Goal: Use online tool/utility: Utilize a website feature to perform a specific function

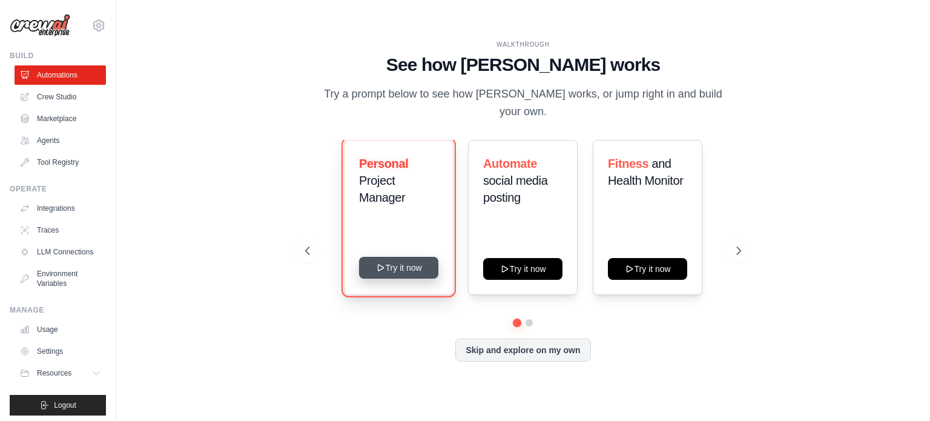
click at [407, 269] on button "Try it now" at bounding box center [398, 268] width 79 height 22
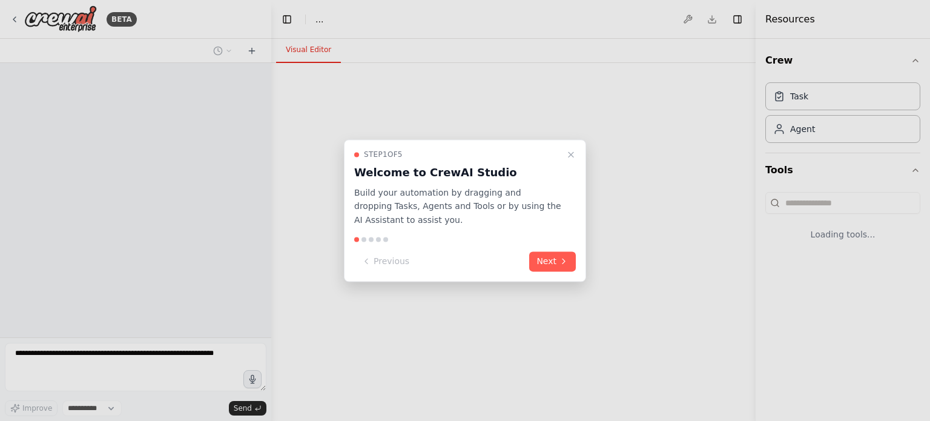
select select "****"
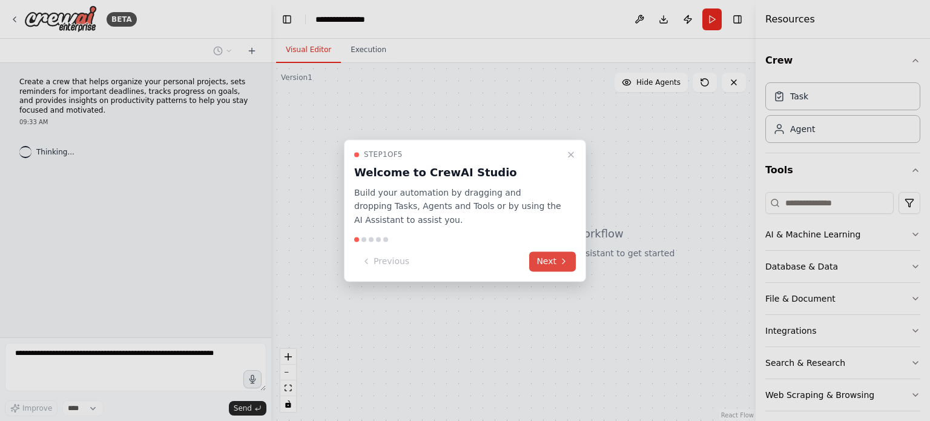
click at [549, 263] on button "Next" at bounding box center [552, 261] width 47 height 20
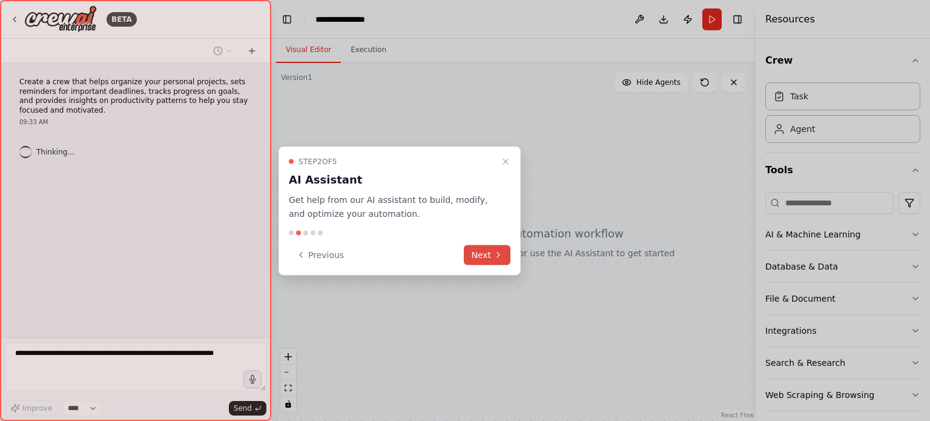
click at [488, 259] on button "Next" at bounding box center [487, 255] width 47 height 20
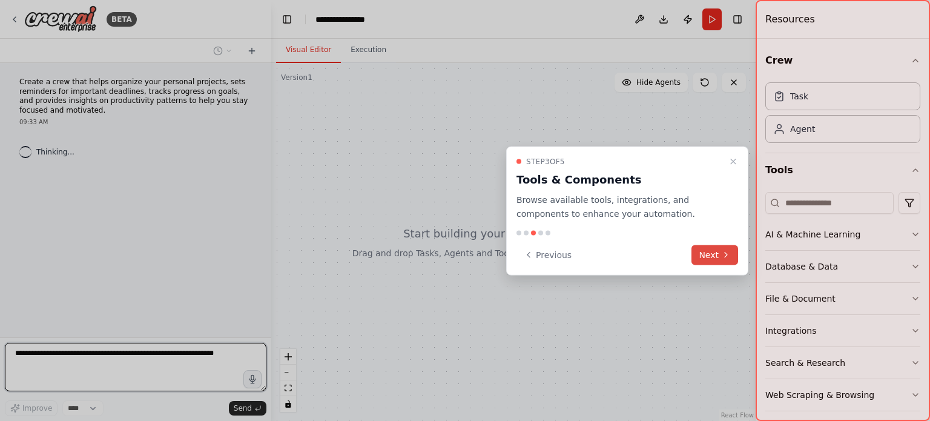
click at [698, 257] on button "Next" at bounding box center [714, 255] width 47 height 20
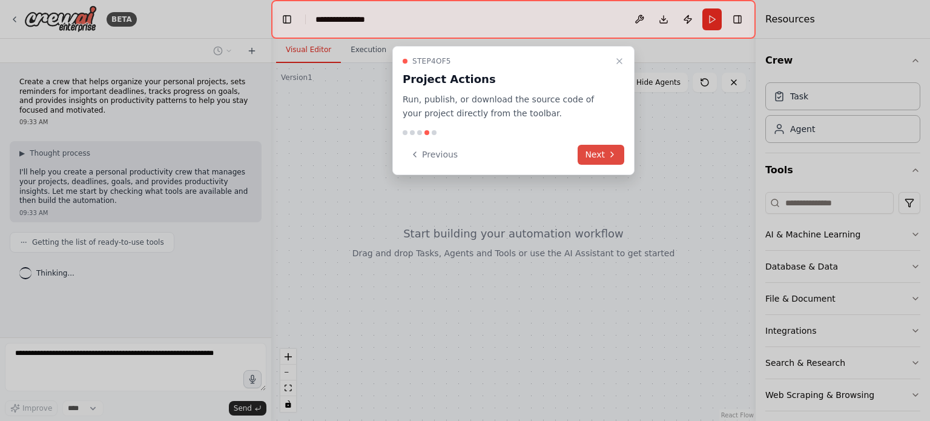
click at [605, 164] on div "Step 4 of 5 Project Actions Run, publish, or download the source code of your p…" at bounding box center [513, 110] width 242 height 129
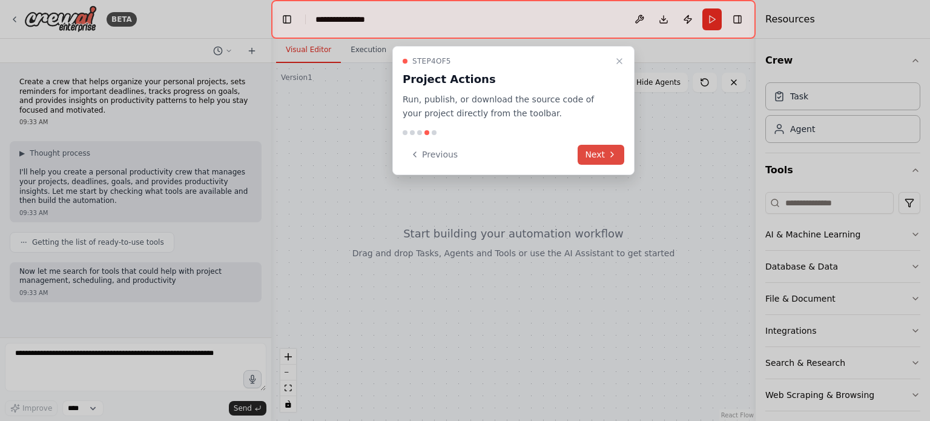
scroll to position [34, 0]
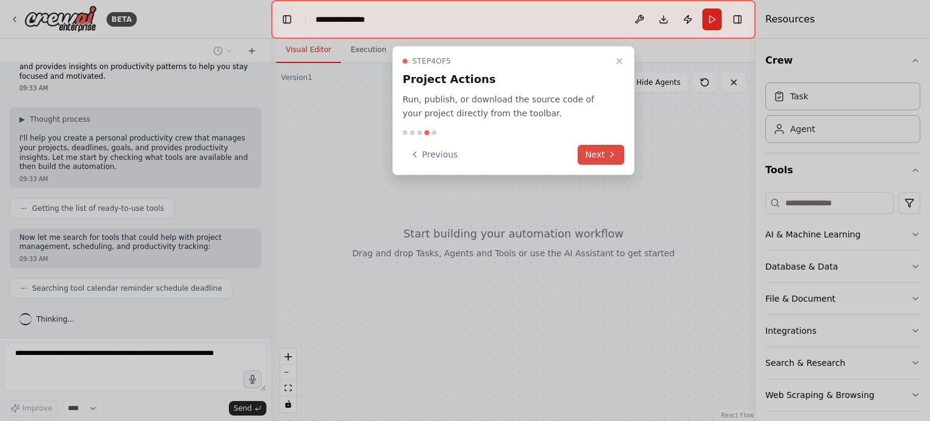
click at [598, 154] on button "Next" at bounding box center [601, 155] width 47 height 20
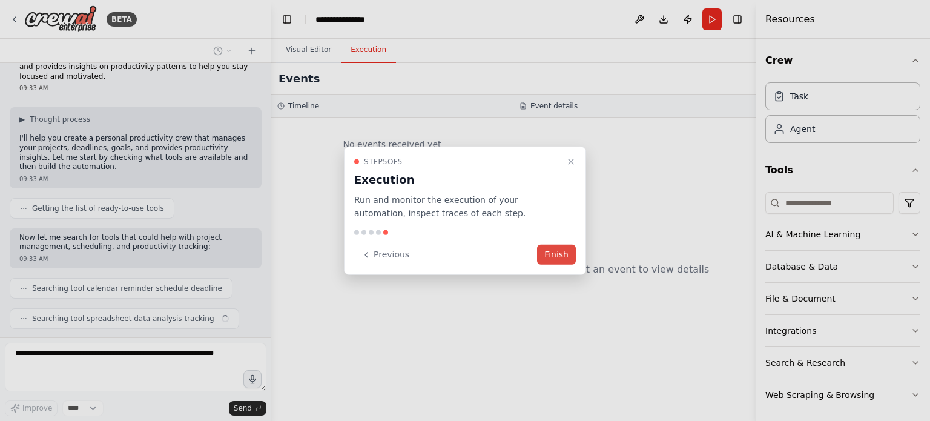
scroll to position [64, 0]
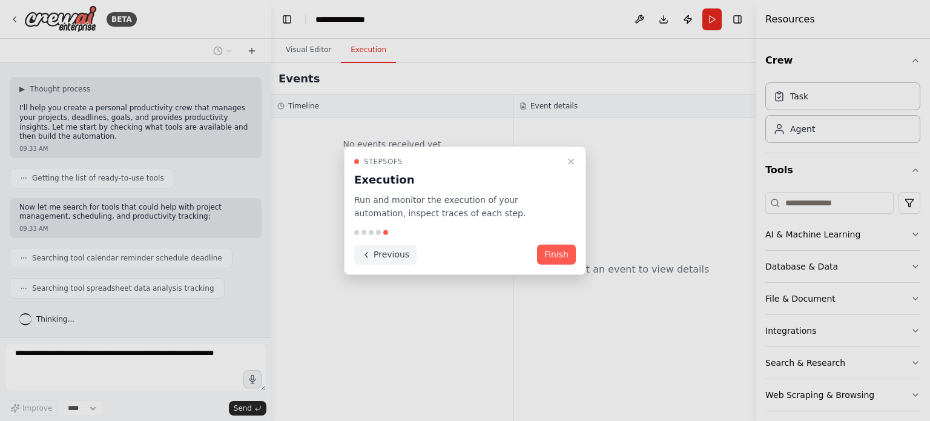
click at [390, 257] on button "Previous" at bounding box center [385, 255] width 62 height 20
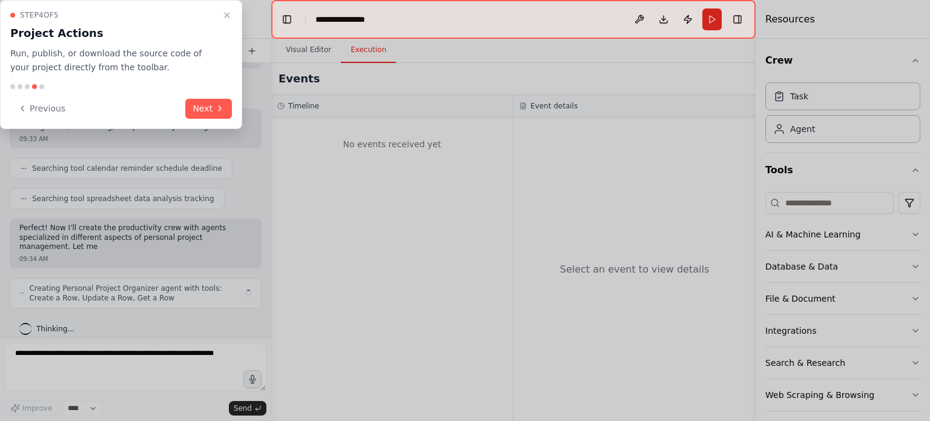
scroll to position [163, 0]
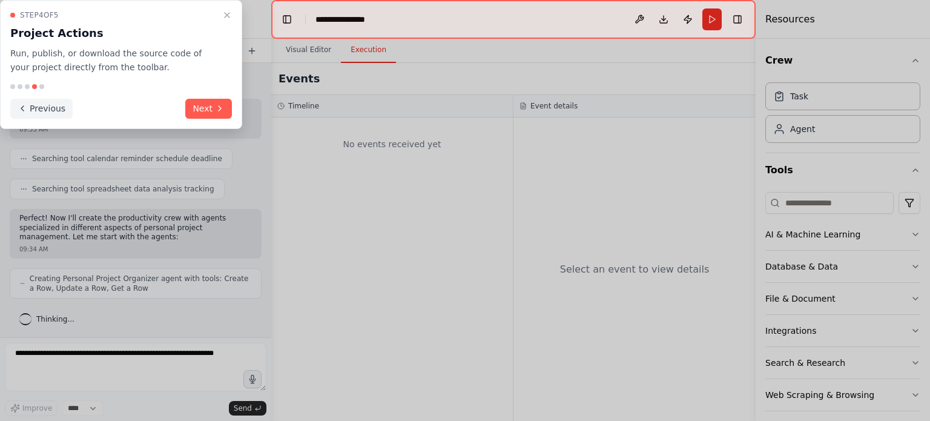
click at [61, 109] on button "Previous" at bounding box center [41, 109] width 62 height 20
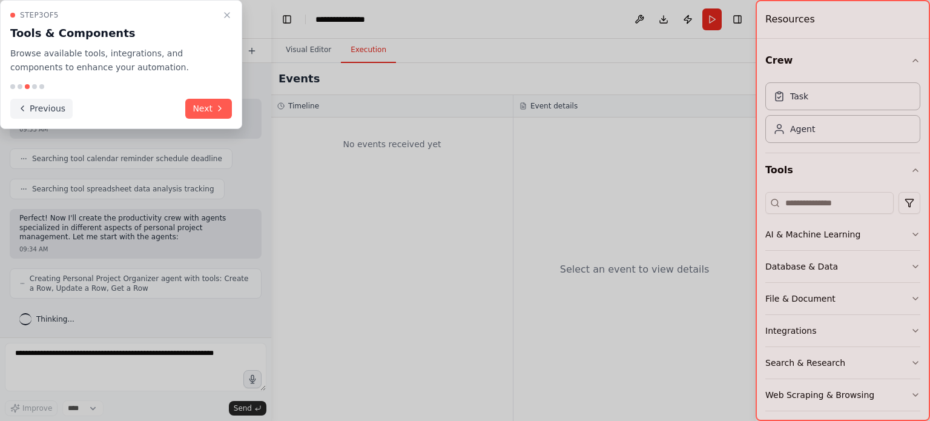
click at [61, 110] on button "Previous" at bounding box center [41, 109] width 62 height 20
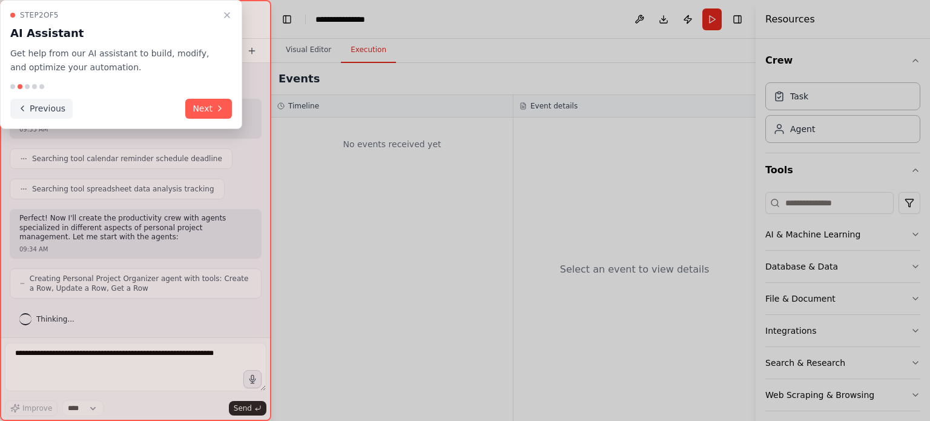
scroll to position [203, 0]
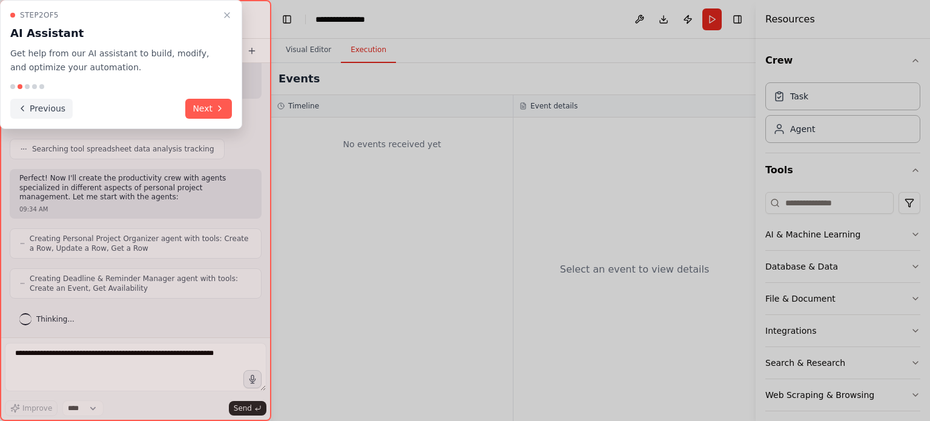
click at [61, 110] on button "Previous" at bounding box center [41, 109] width 62 height 20
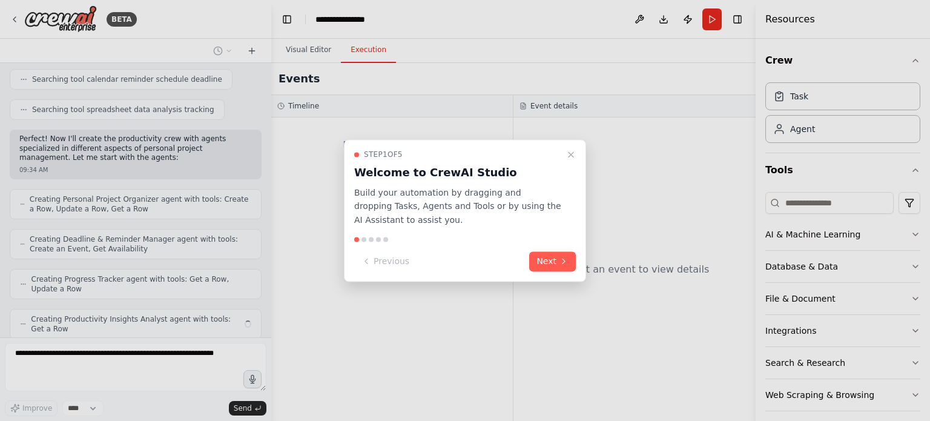
scroll to position [283, 0]
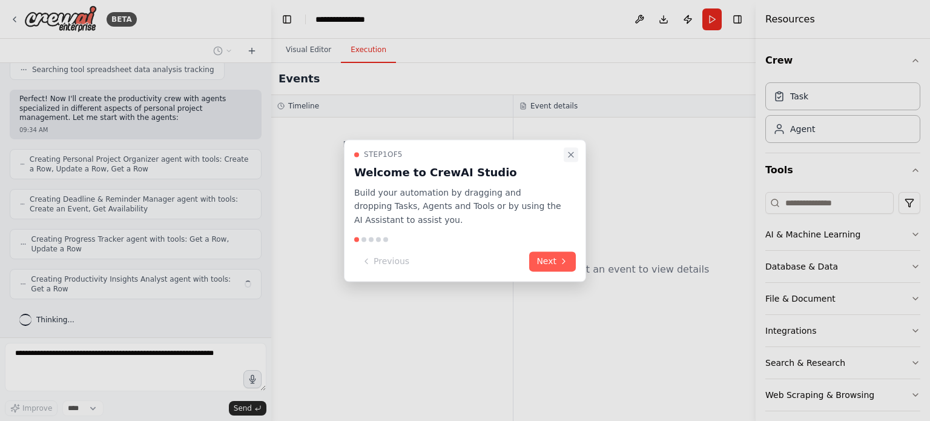
click at [574, 157] on icon "Close walkthrough" at bounding box center [571, 155] width 10 height 10
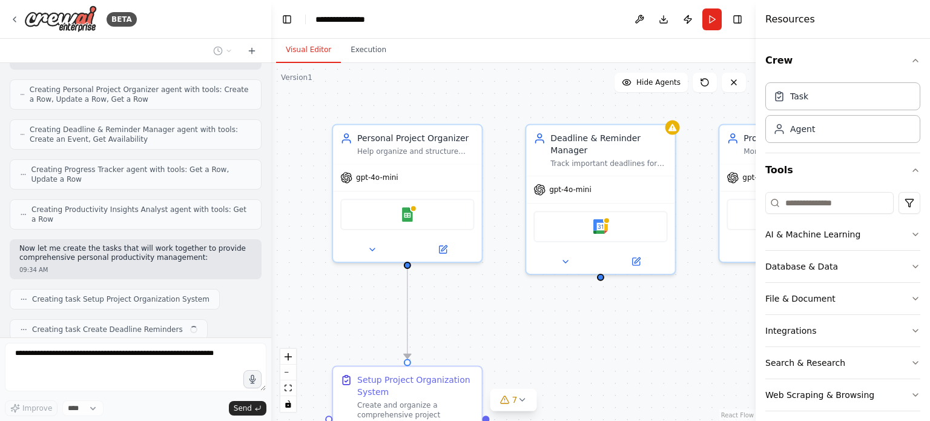
scroll to position [383, 0]
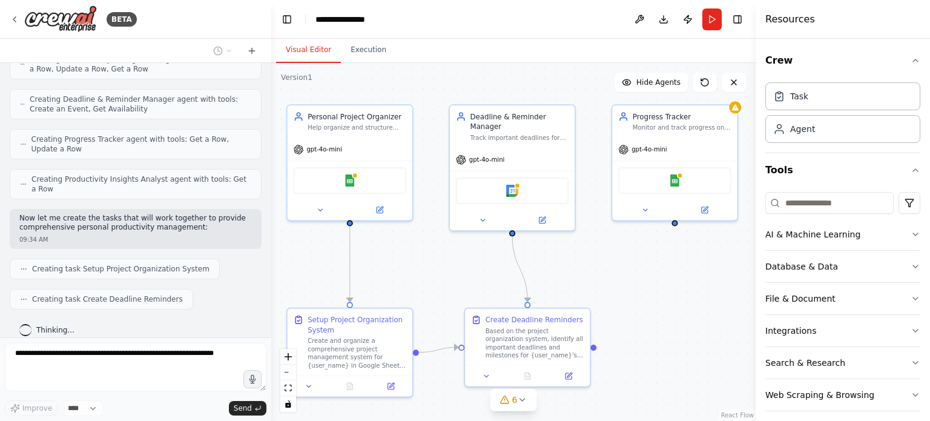
drag, startPoint x: 492, startPoint y: 136, endPoint x: 389, endPoint y: 92, distance: 111.5
click at [389, 92] on div ".deletable-edge-delete-btn { width: 20px; height: 20px; border: 0px solid #ffff…" at bounding box center [513, 242] width 484 height 358
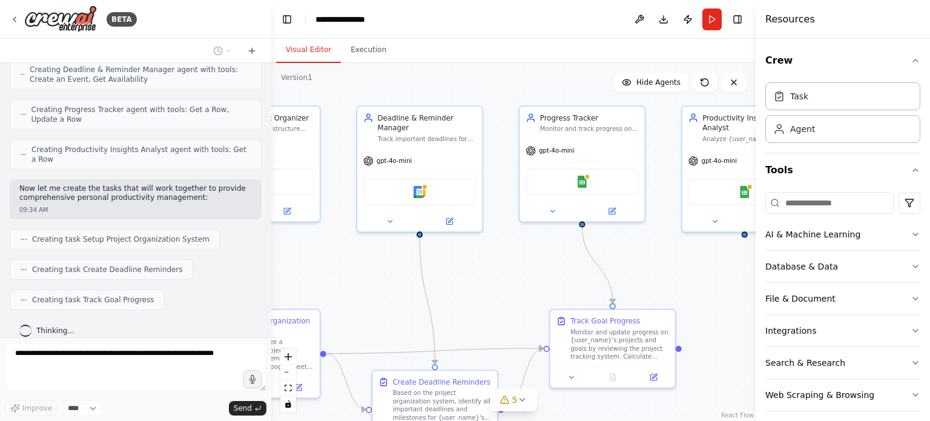
drag, startPoint x: 452, startPoint y: 92, endPoint x: 359, endPoint y: 94, distance: 93.3
click at [359, 94] on div ".deletable-edge-delete-btn { width: 20px; height: 20px; border: 0px solid #ffff…" at bounding box center [513, 242] width 484 height 358
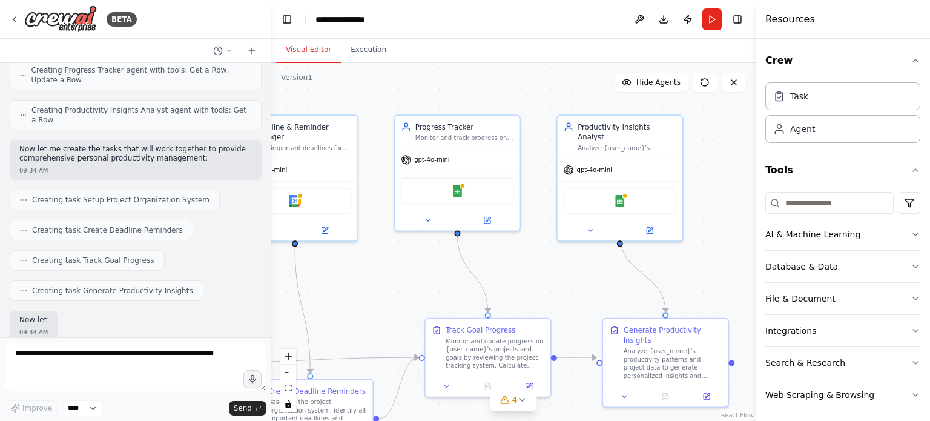
scroll to position [513, 0]
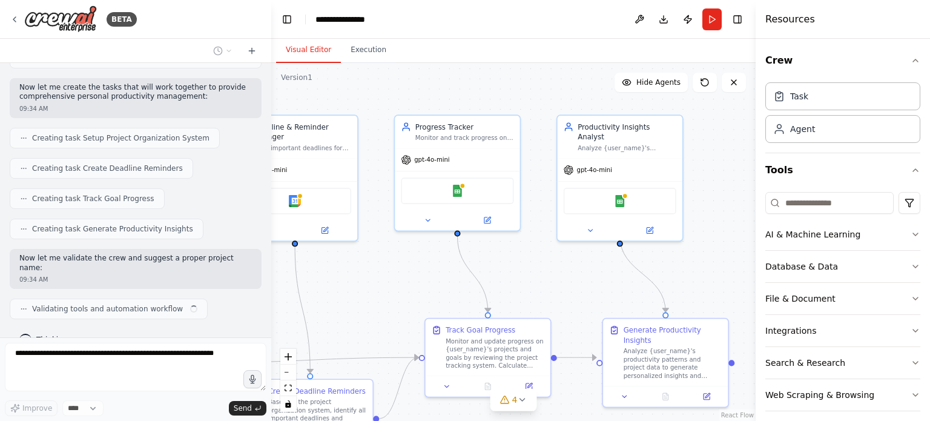
drag, startPoint x: 504, startPoint y: 100, endPoint x: 380, endPoint y: 108, distance: 124.4
click at [380, 108] on div ".deletable-edge-delete-btn { width: 20px; height: 20px; border: 0px solid #ffff…" at bounding box center [513, 242] width 484 height 358
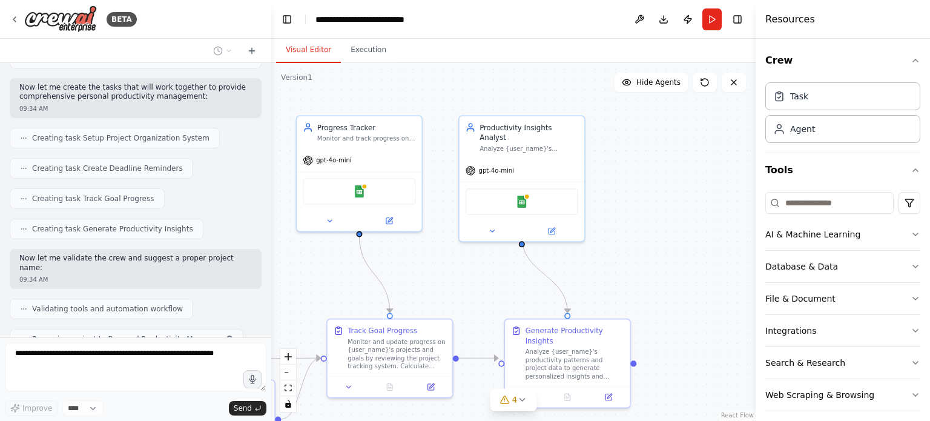
scroll to position [543, 0]
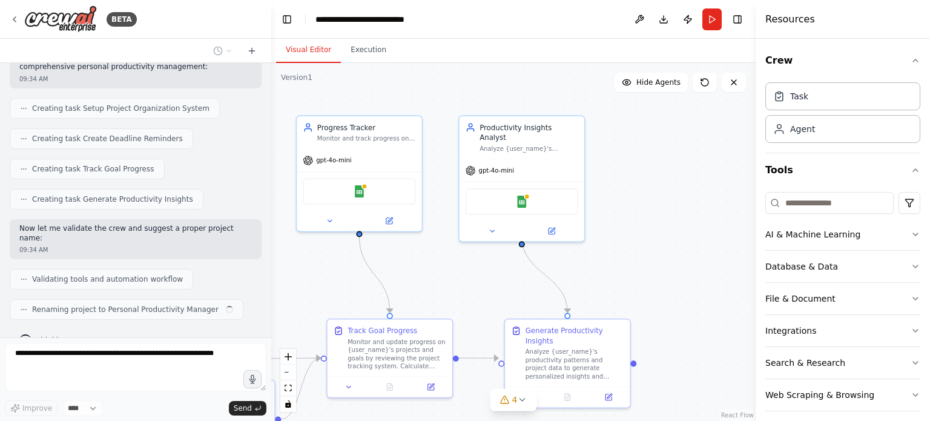
drag, startPoint x: 505, startPoint y: 91, endPoint x: 391, endPoint y: 92, distance: 114.4
click at [391, 92] on div ".deletable-edge-delete-btn { width: 20px; height: 20px; border: 0px solid #ffff…" at bounding box center [513, 242] width 484 height 358
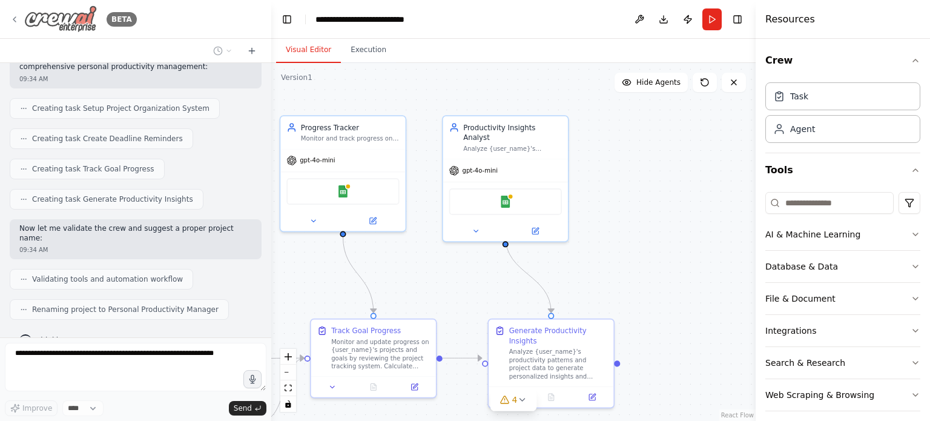
click at [19, 16] on div "BETA" at bounding box center [73, 18] width 127 height 27
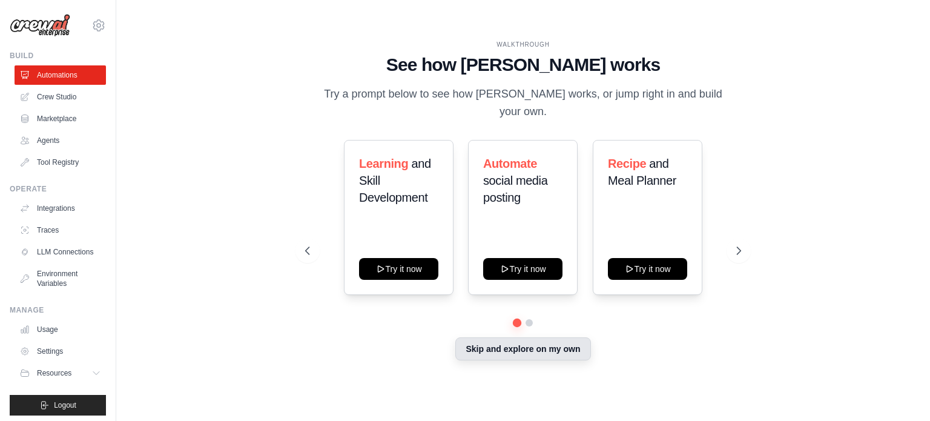
click at [482, 343] on button "Skip and explore on my own" at bounding box center [522, 348] width 135 height 23
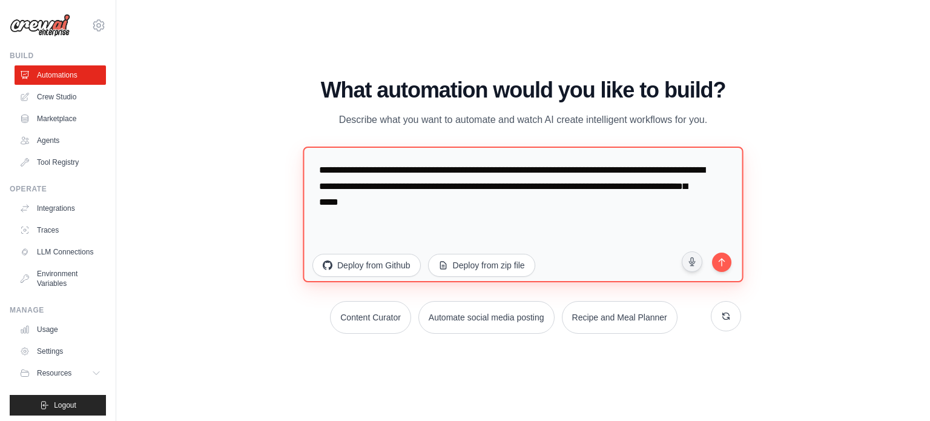
click at [486, 199] on textarea "**********" at bounding box center [523, 214] width 440 height 136
drag, startPoint x: 488, startPoint y: 204, endPoint x: 314, endPoint y: 154, distance: 180.9
click at [314, 154] on textarea "**********" at bounding box center [523, 214] width 440 height 136
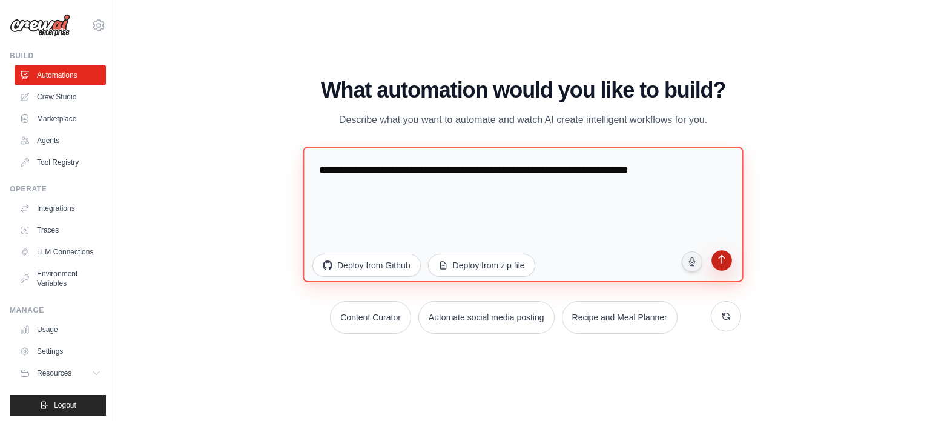
type textarea "**********"
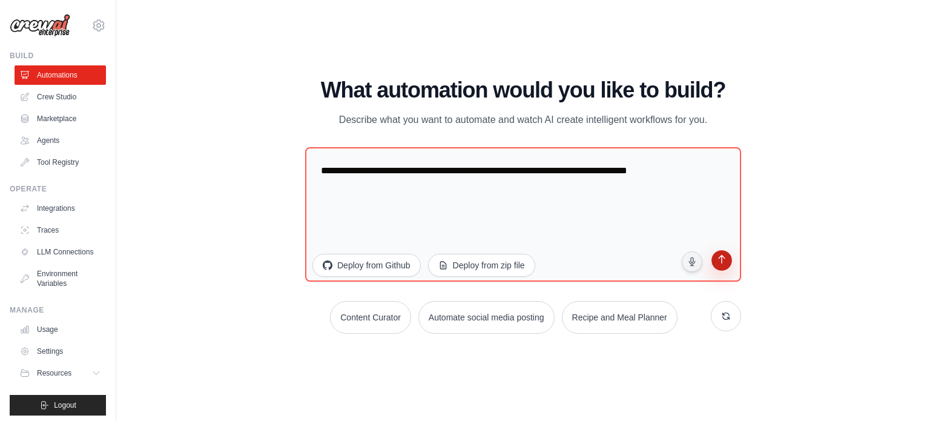
click at [716, 263] on icon "submit" at bounding box center [722, 260] width 12 height 12
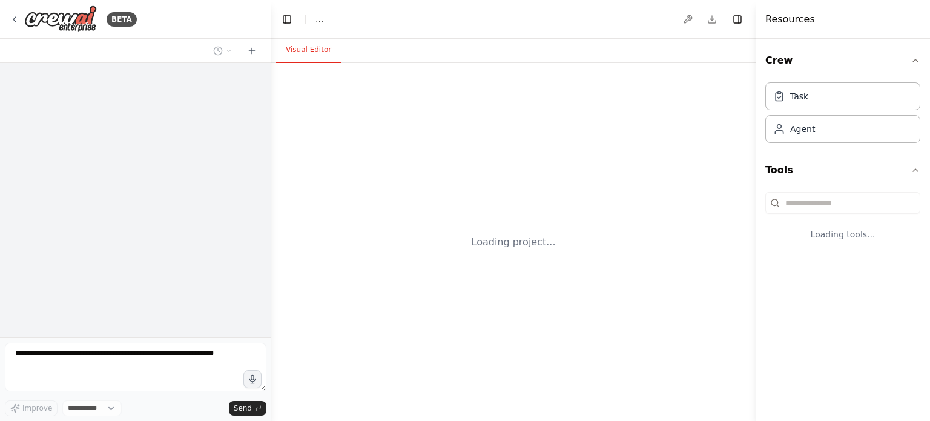
select select "****"
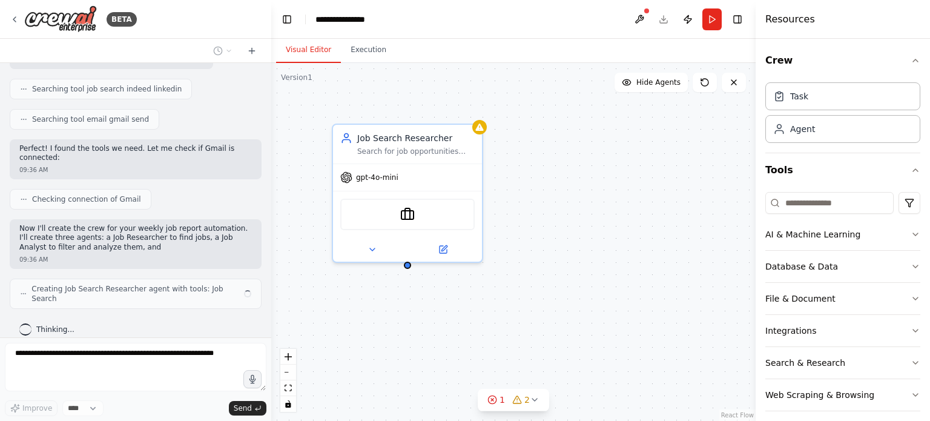
scroll to position [205, 0]
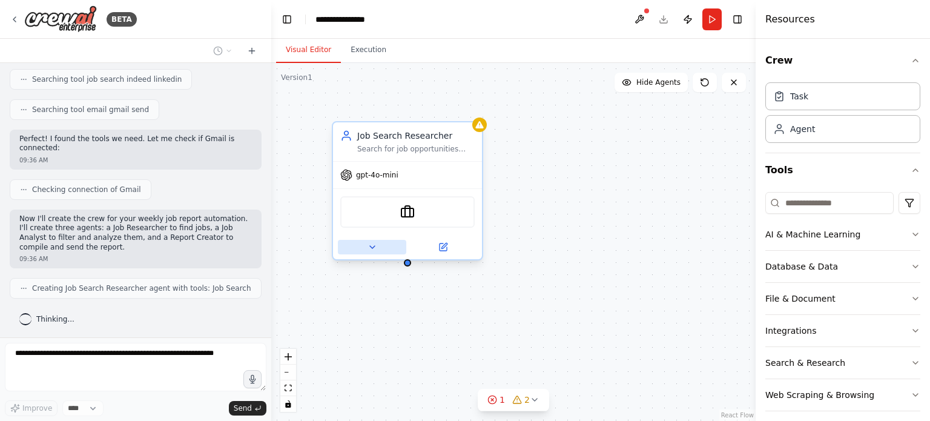
click at [368, 250] on icon at bounding box center [373, 247] width 10 height 10
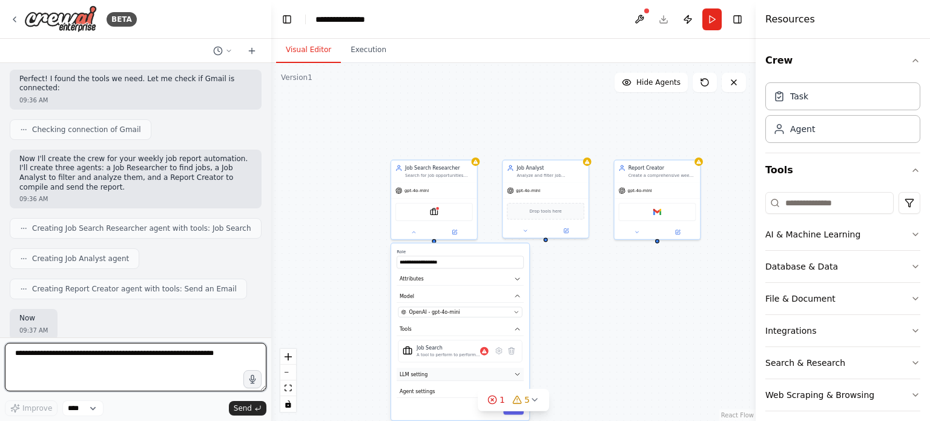
scroll to position [335, 0]
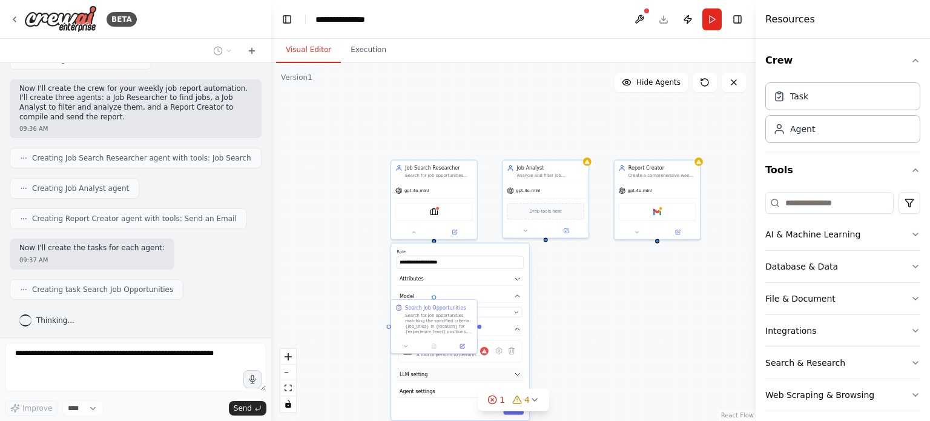
click at [428, 369] on button "LLM setting" at bounding box center [460, 374] width 127 height 13
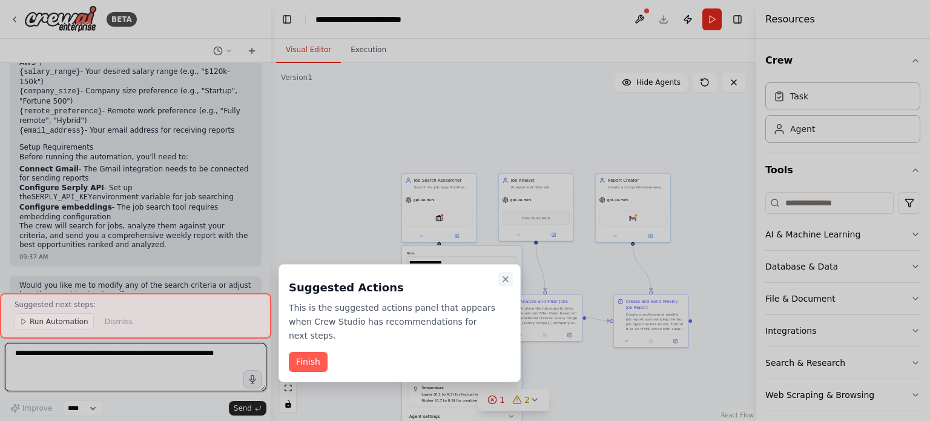
scroll to position [983, 0]
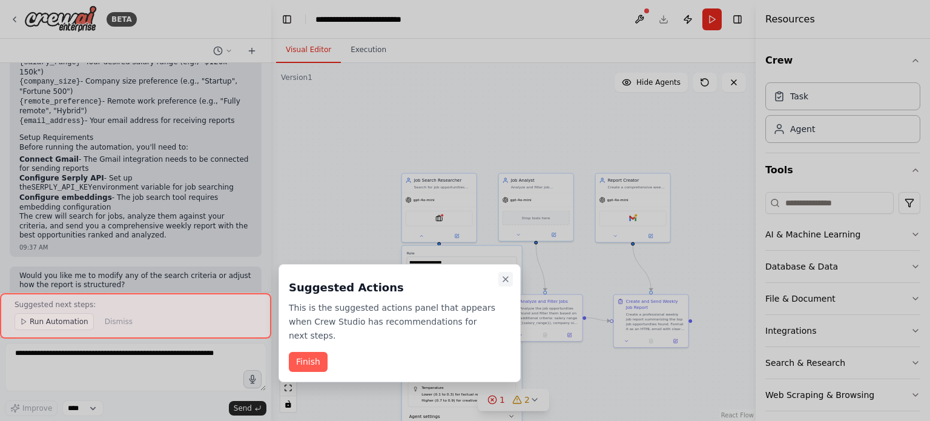
click at [508, 282] on icon "Close walkthrough" at bounding box center [505, 279] width 5 height 5
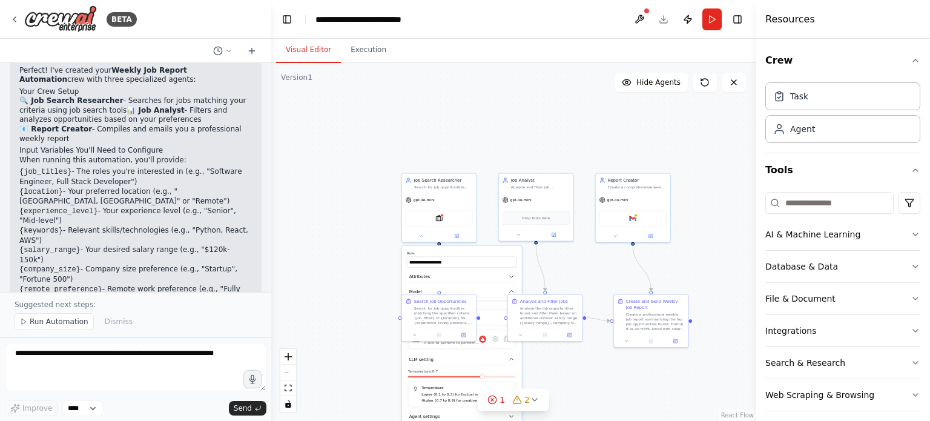
scroll to position [797, 0]
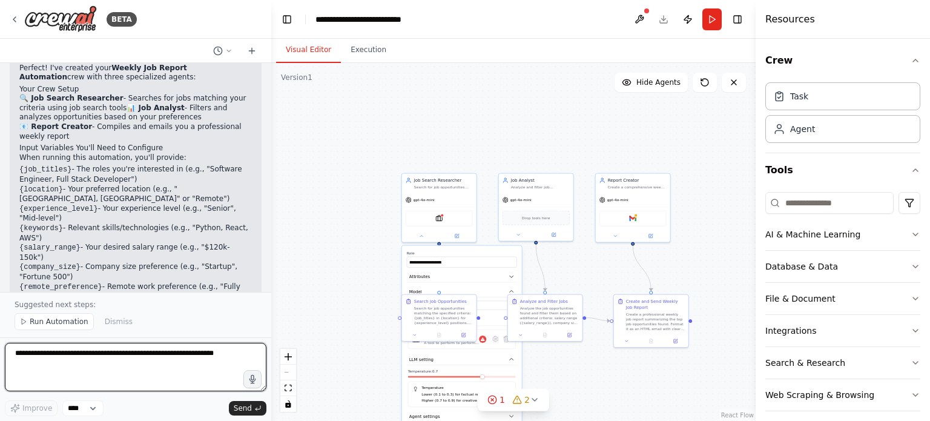
click at [99, 375] on textarea at bounding box center [136, 367] width 262 height 48
type textarea "**********"
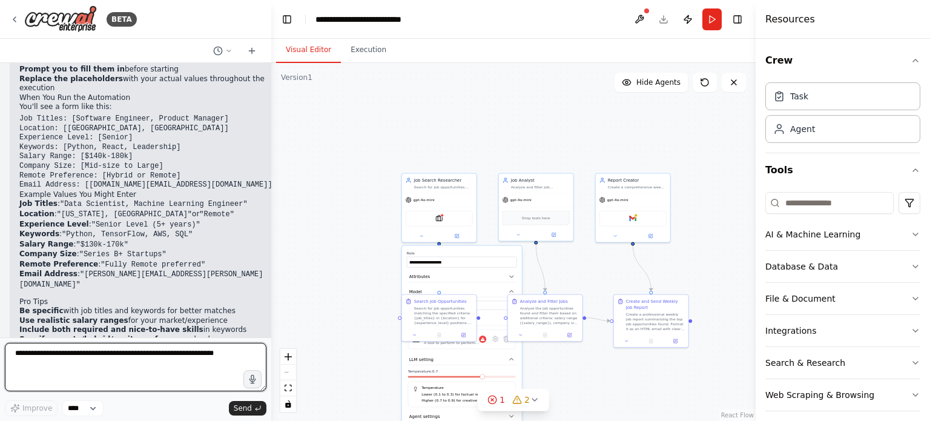
scroll to position [1427, 0]
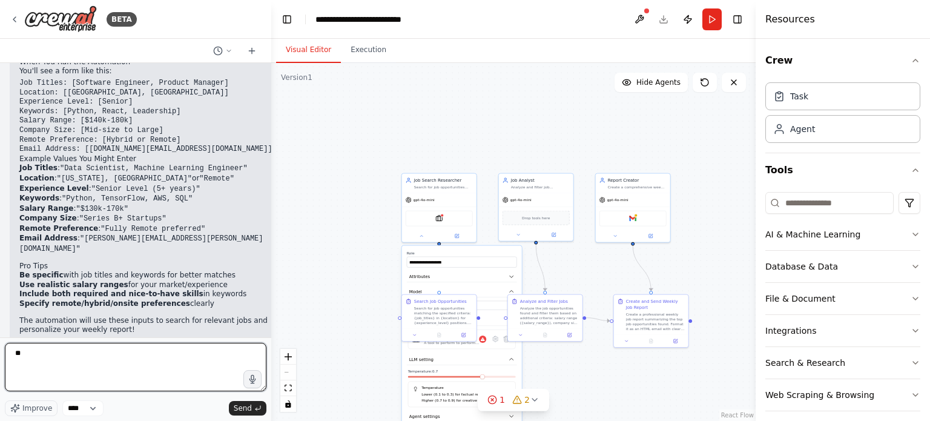
type textarea "***"
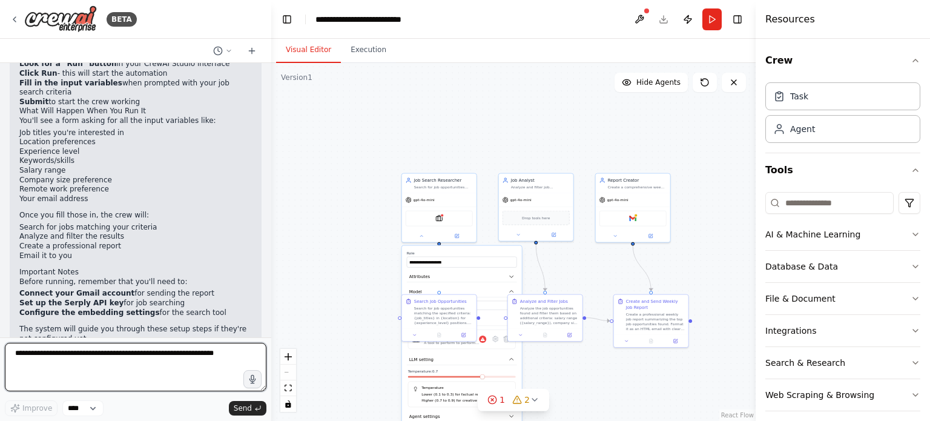
scroll to position [1856, 0]
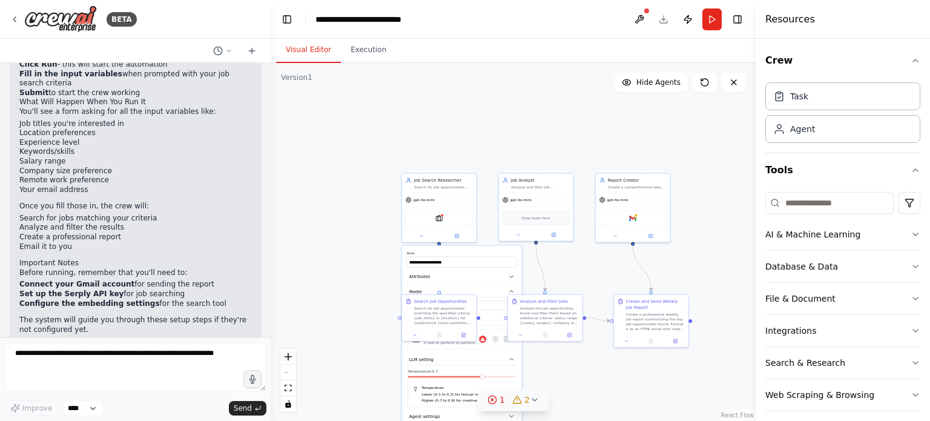
click at [497, 400] on icon at bounding box center [492, 400] width 10 height 10
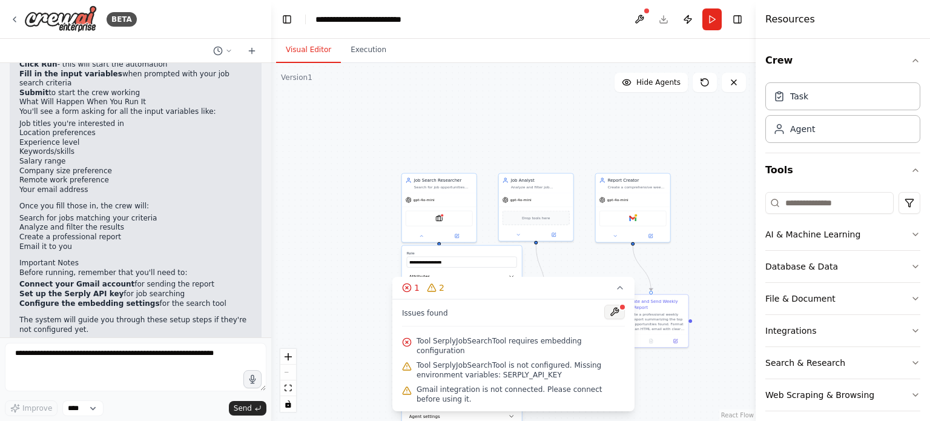
click at [616, 319] on button at bounding box center [614, 312] width 21 height 15
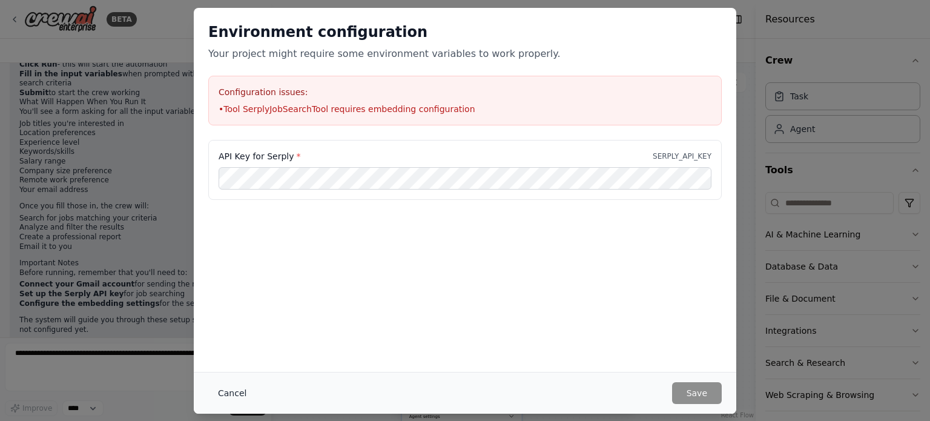
click at [230, 394] on button "Cancel" at bounding box center [232, 393] width 48 height 22
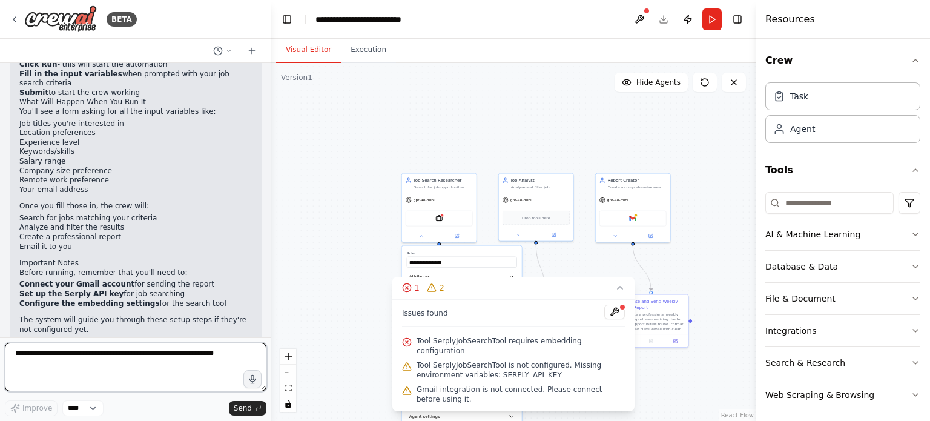
click at [160, 355] on textarea at bounding box center [136, 367] width 262 height 48
type textarea "**********"
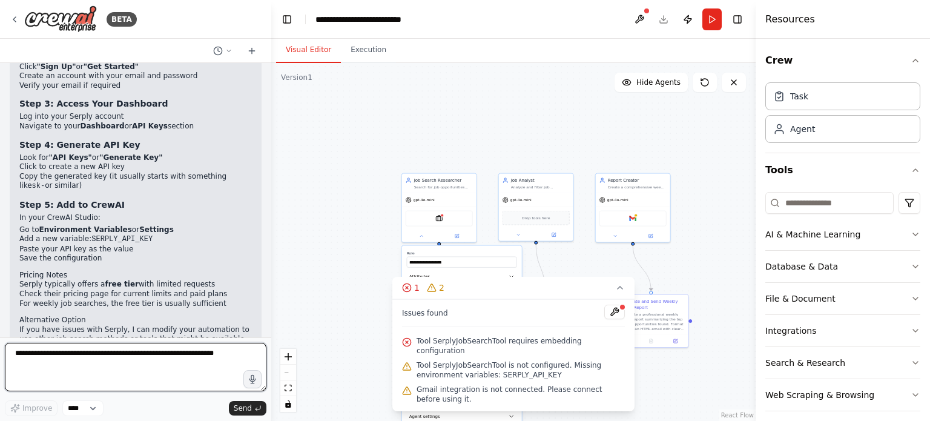
scroll to position [2337, 0]
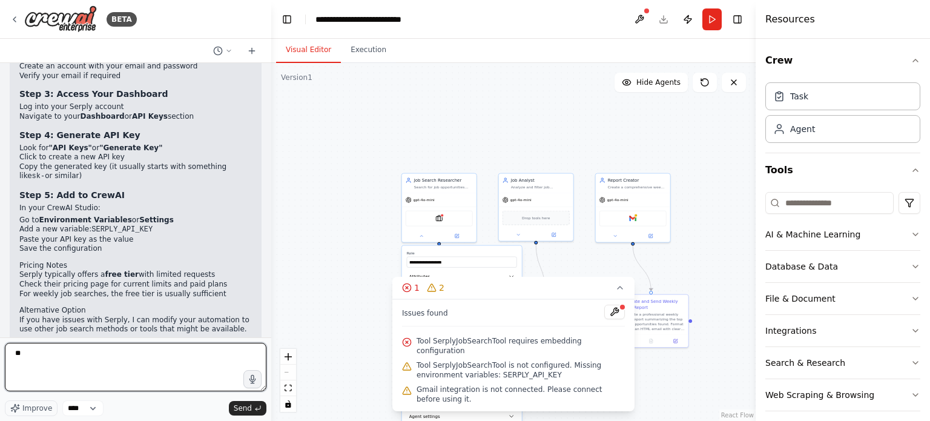
type textarea "*"
type textarea "********"
